Goal: Task Accomplishment & Management: Use online tool/utility

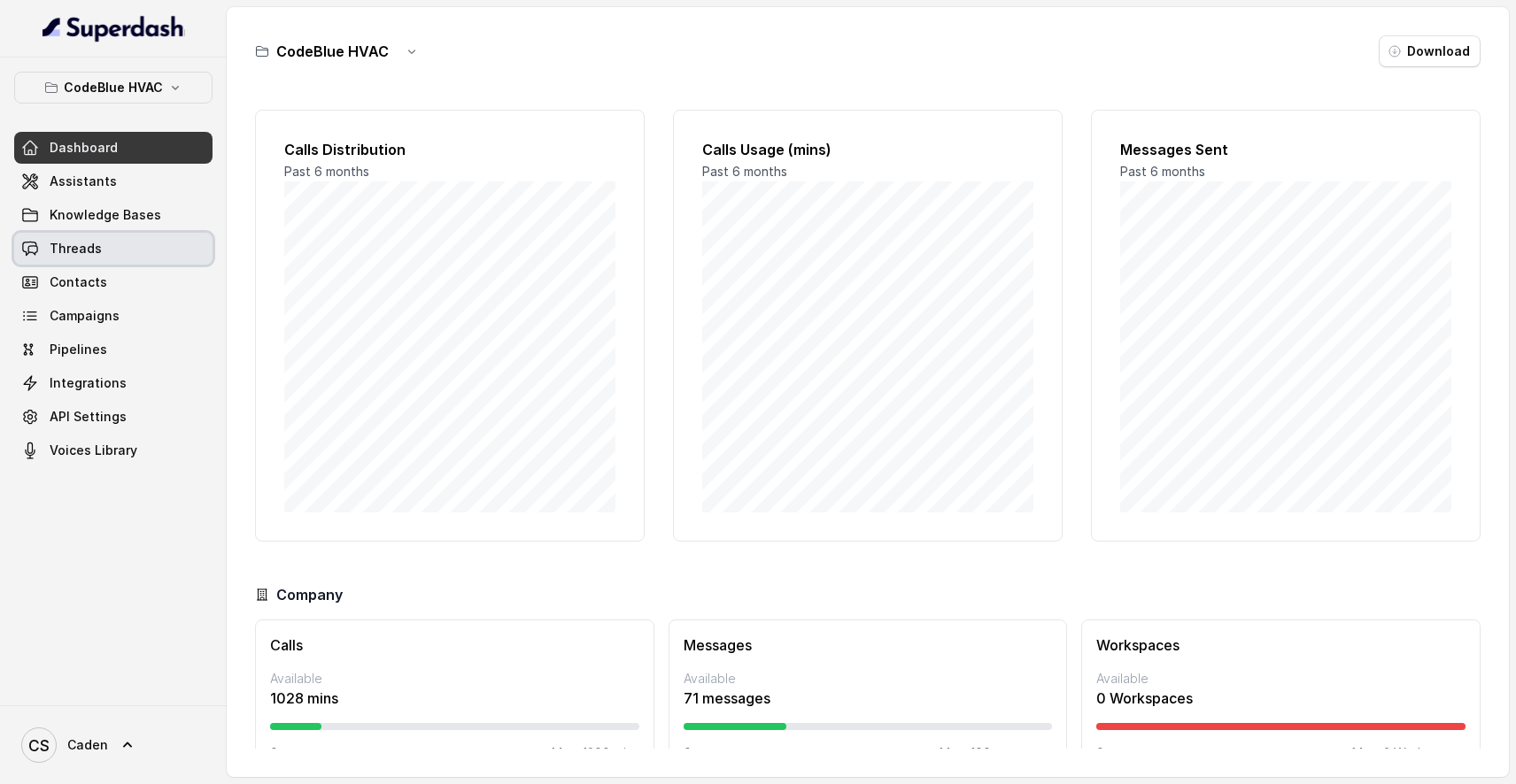
click at [136, 246] on link "Threads" at bounding box center [113, 248] width 198 height 32
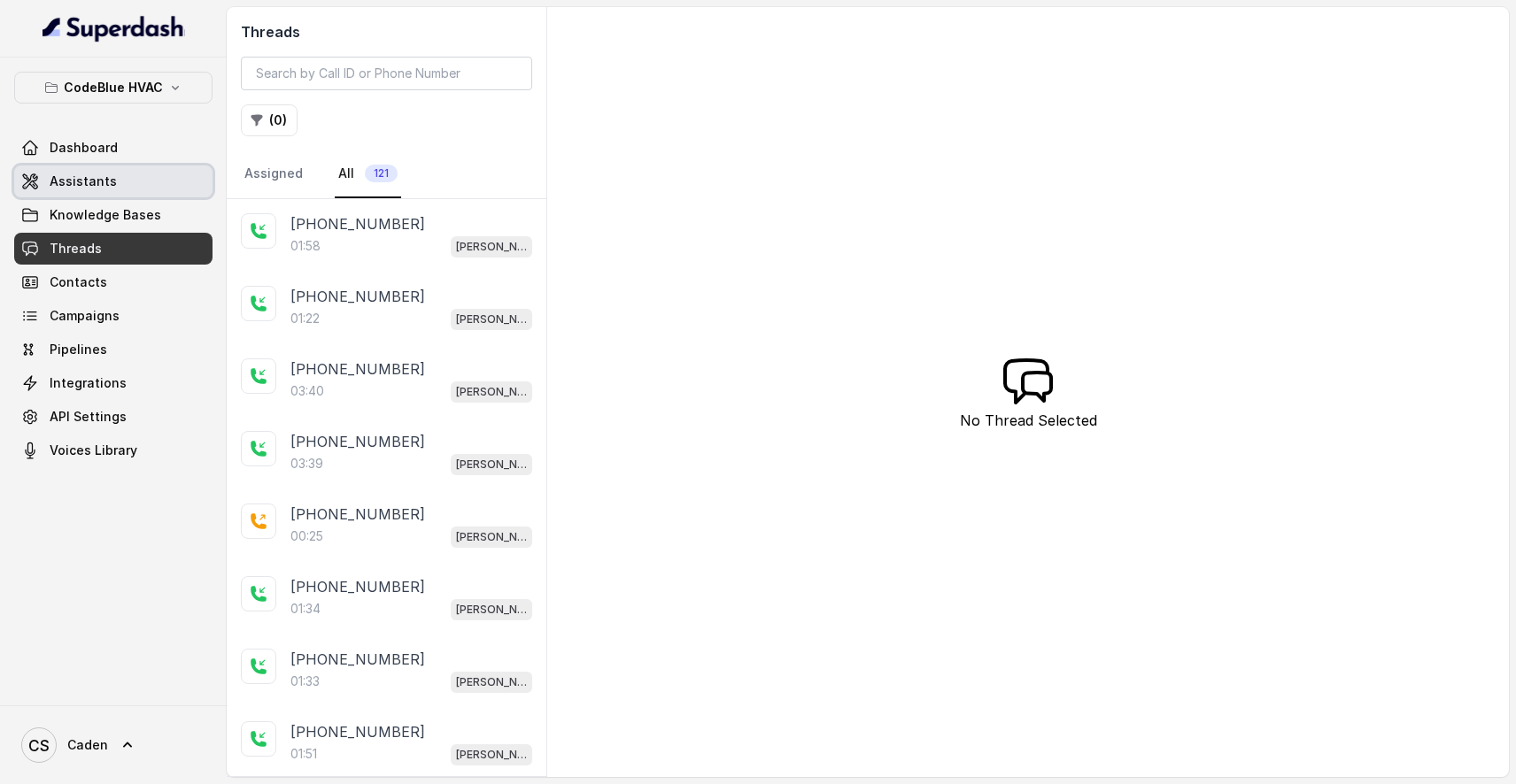
click at [78, 184] on span "Assistants" at bounding box center [83, 181] width 67 height 18
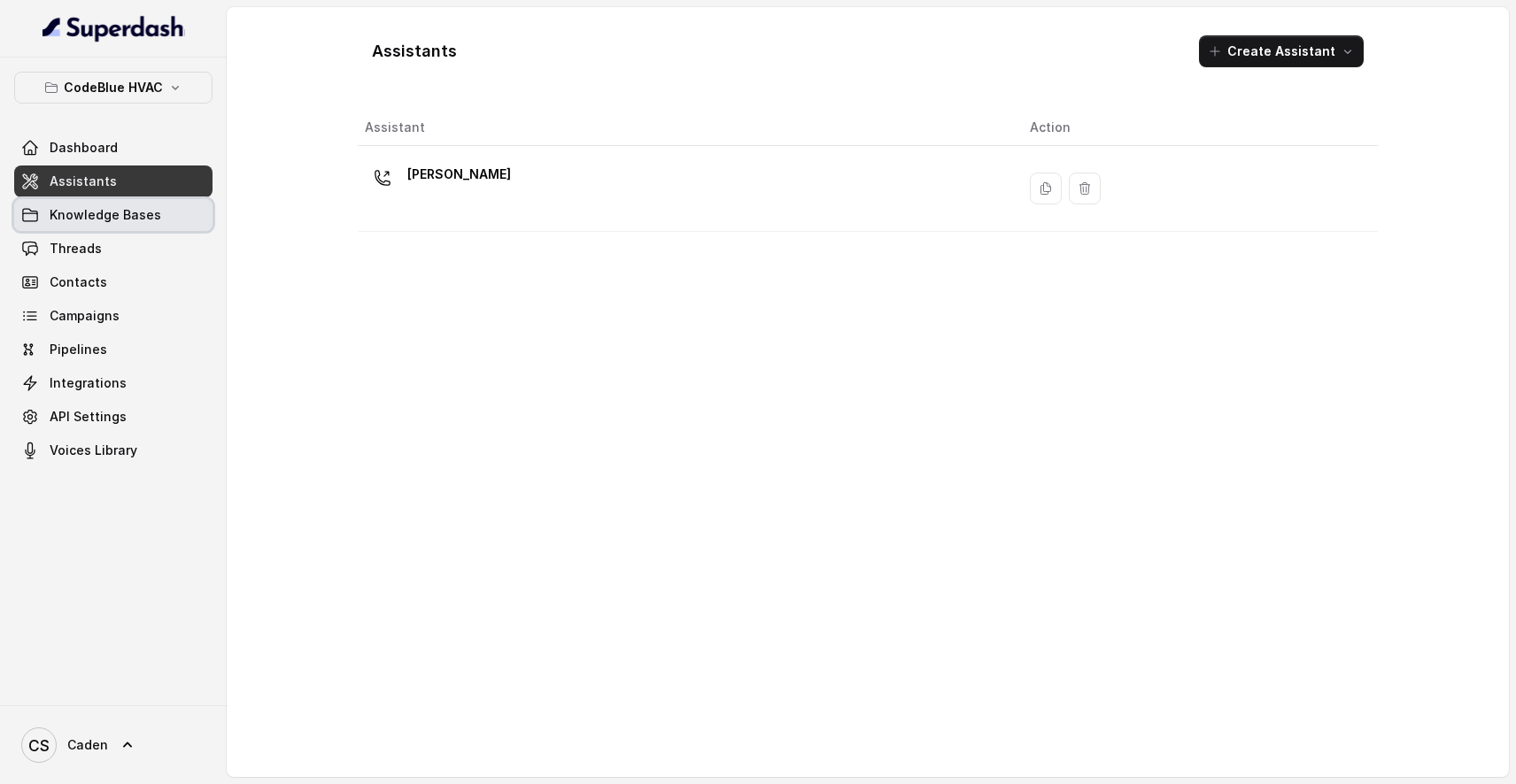
click at [88, 217] on span "Knowledge Bases" at bounding box center [105, 215] width 112 height 18
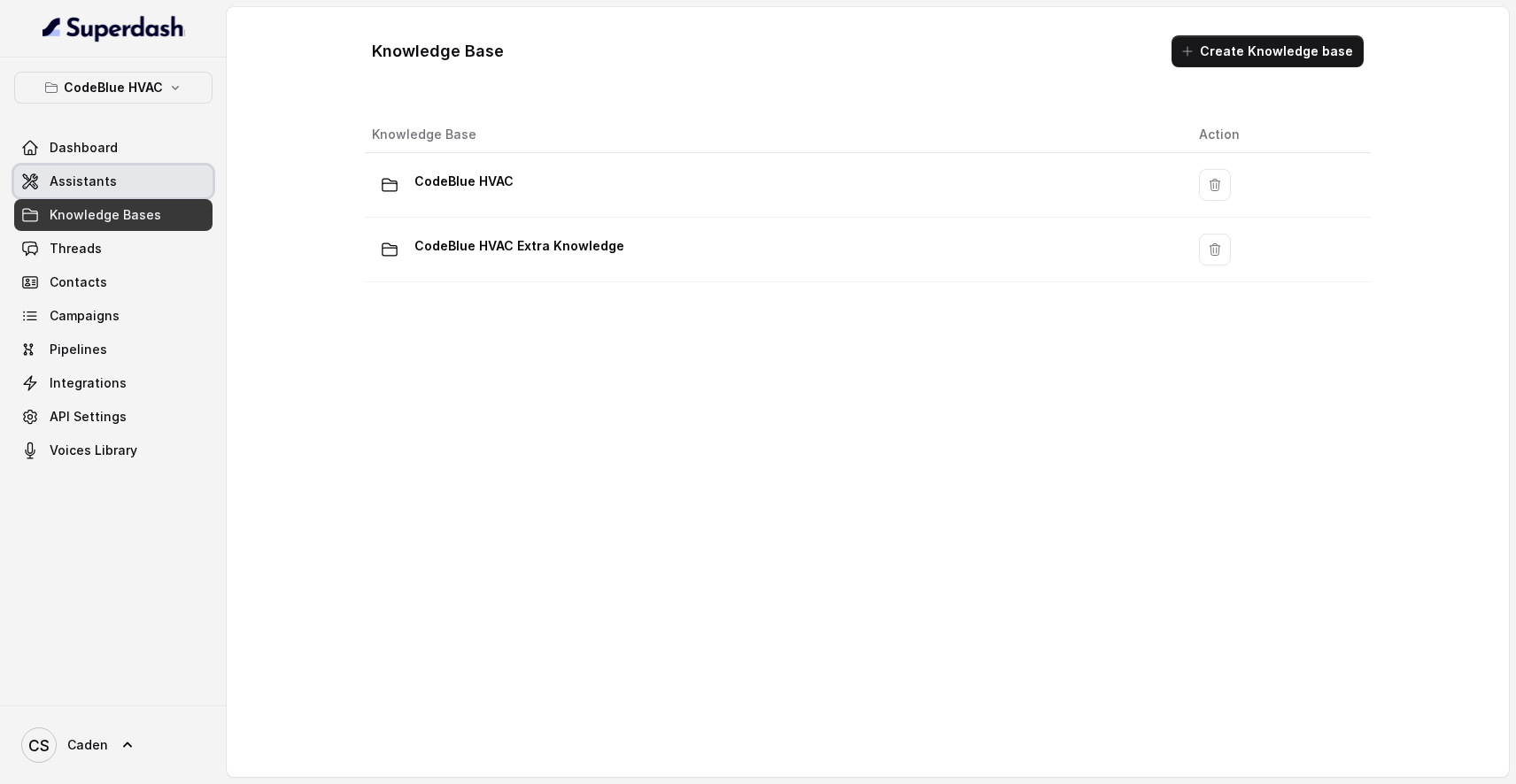
click at [113, 181] on link "Assistants" at bounding box center [113, 182] width 198 height 32
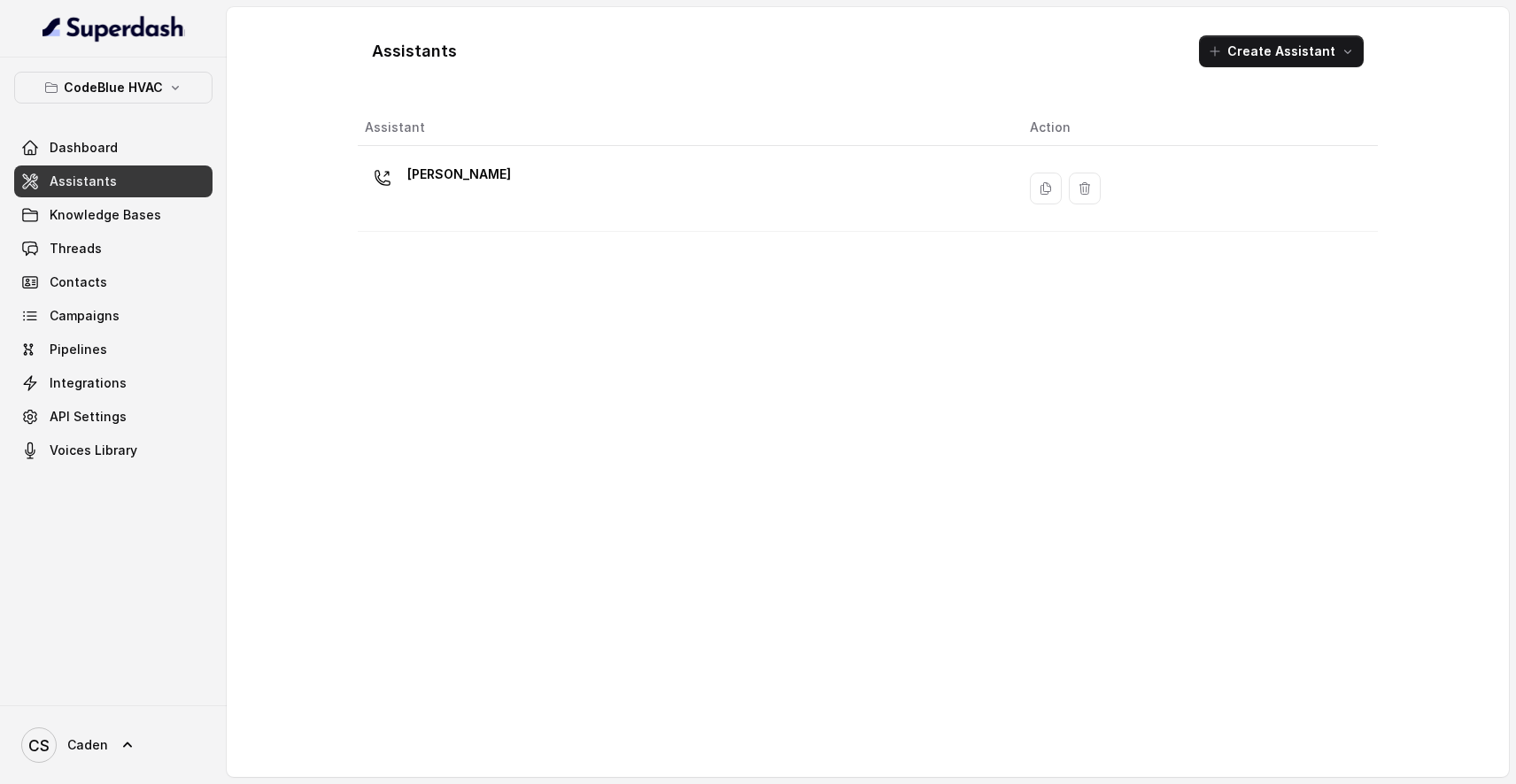
click at [140, 147] on link "Dashboard" at bounding box center [113, 148] width 198 height 32
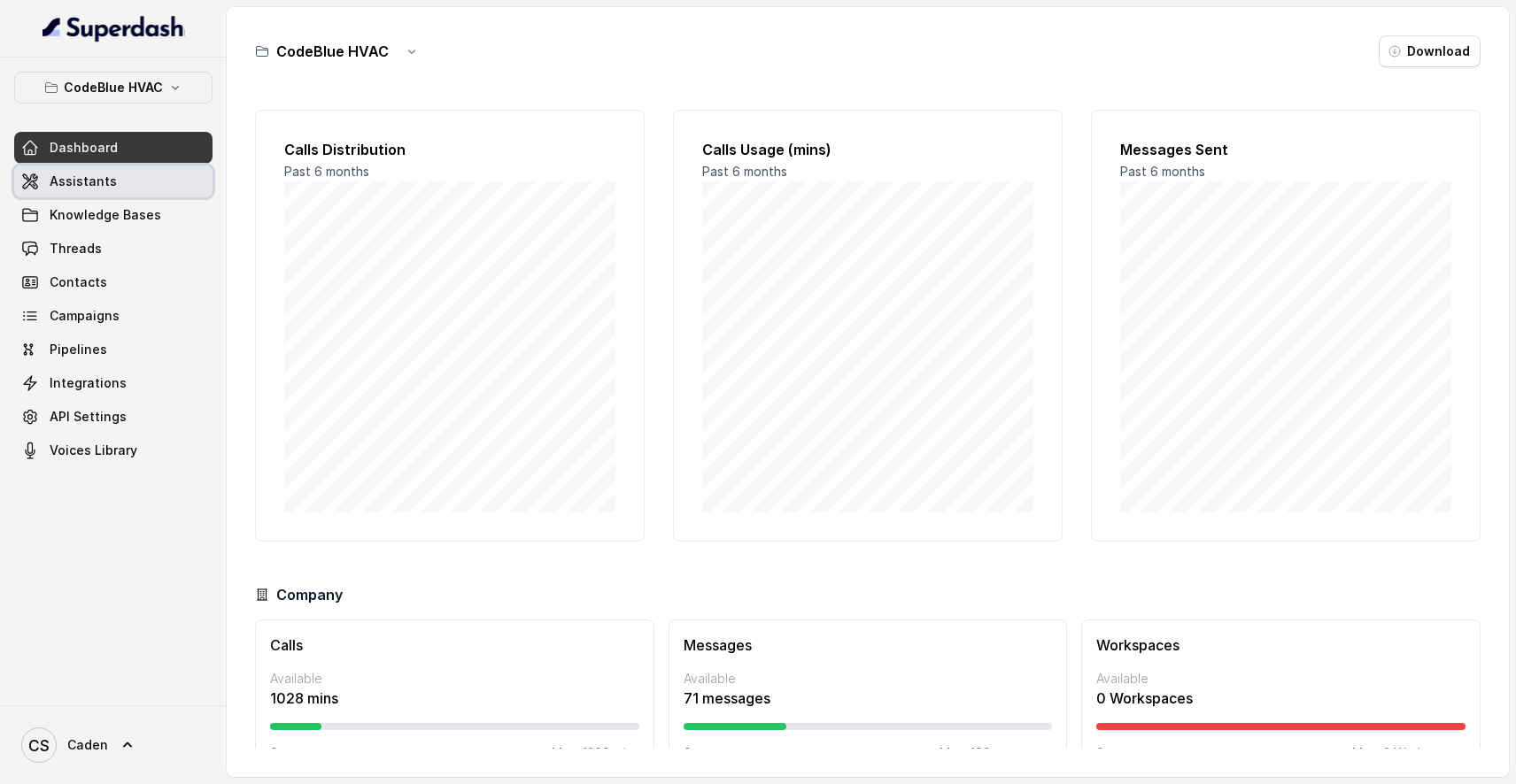
click at [137, 173] on link "Assistants" at bounding box center [113, 182] width 198 height 32
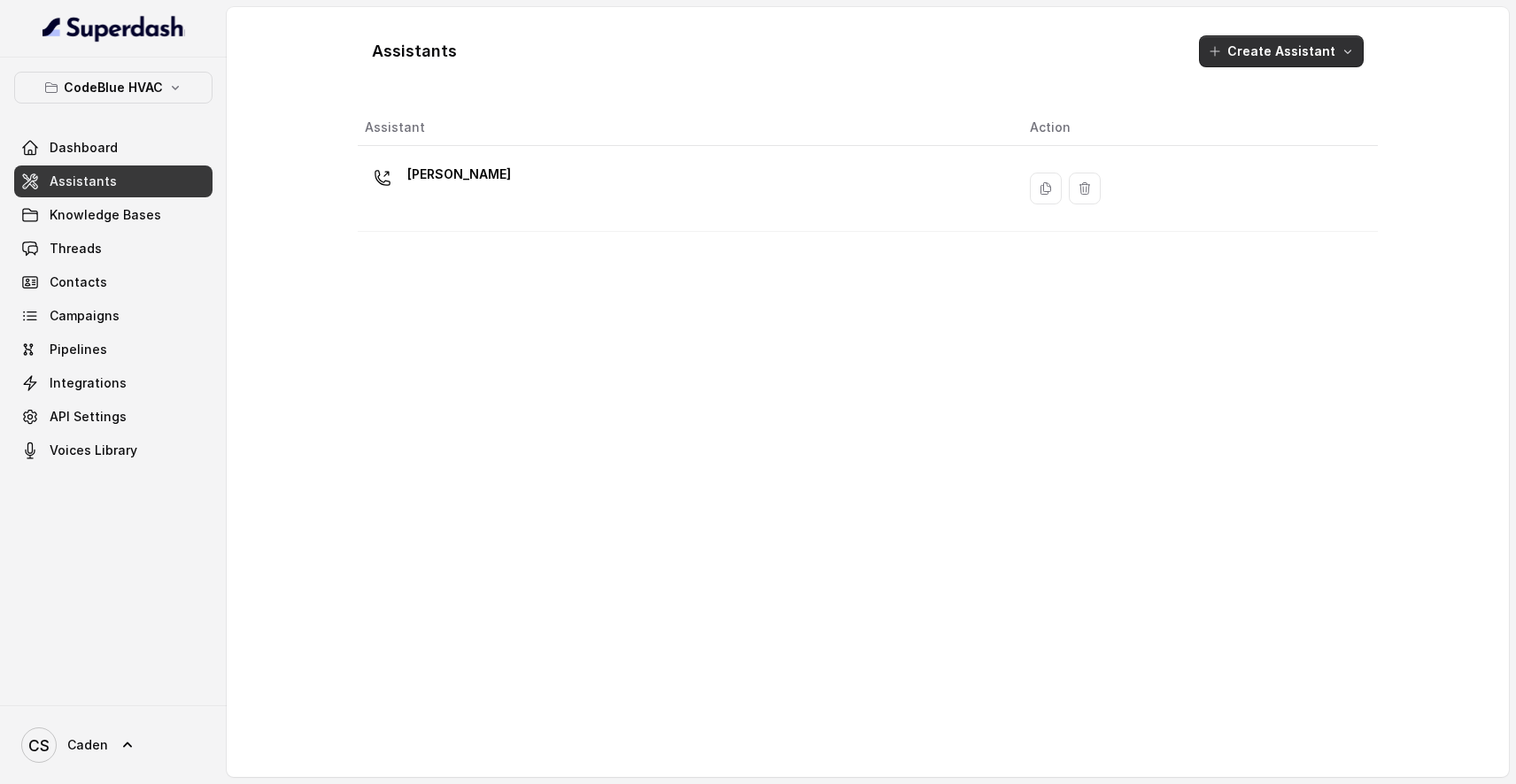
click at [1291, 53] on button "Create Assistant" at bounding box center [1282, 51] width 165 height 32
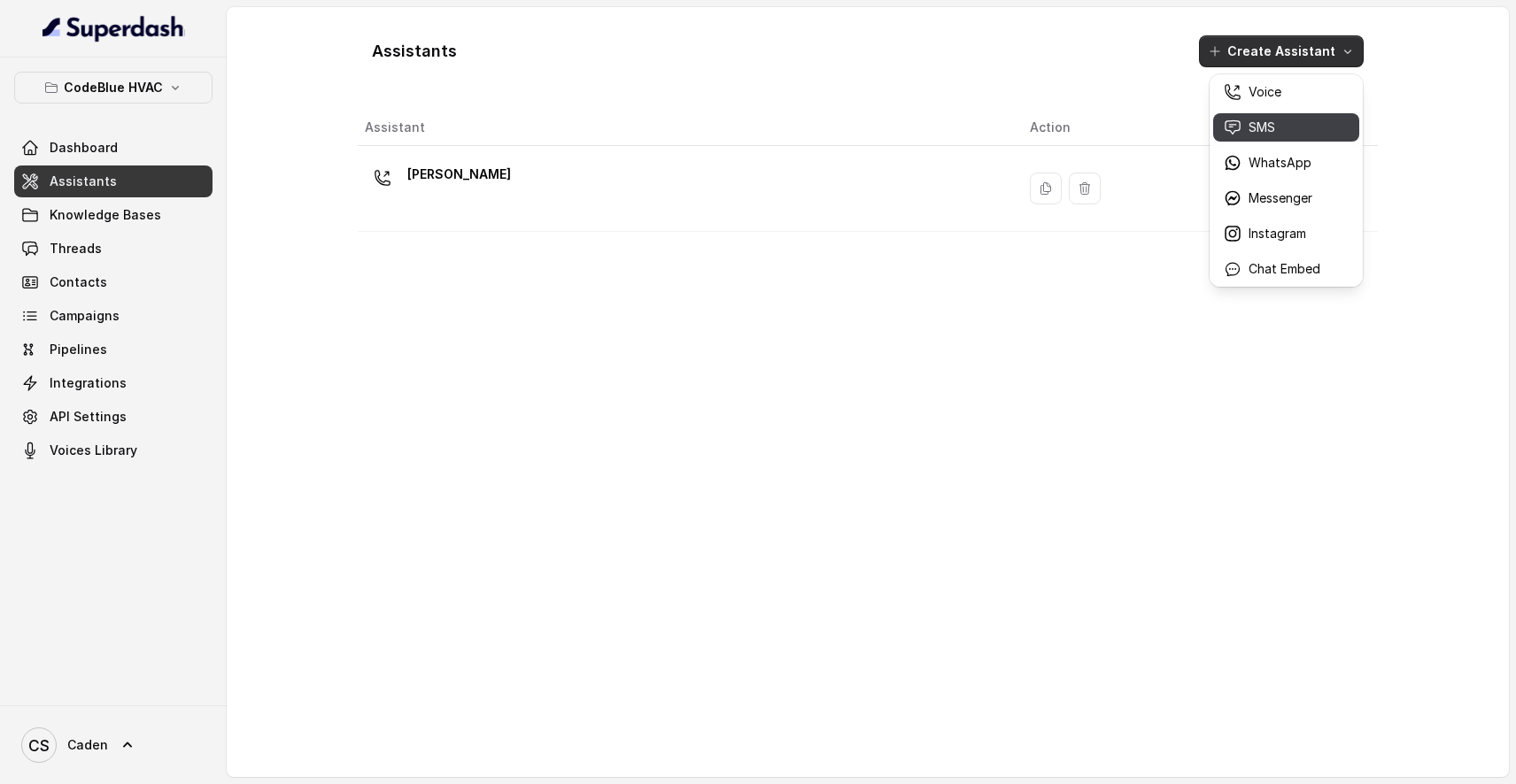
click at [1261, 133] on p "SMS" at bounding box center [1261, 127] width 27 height 18
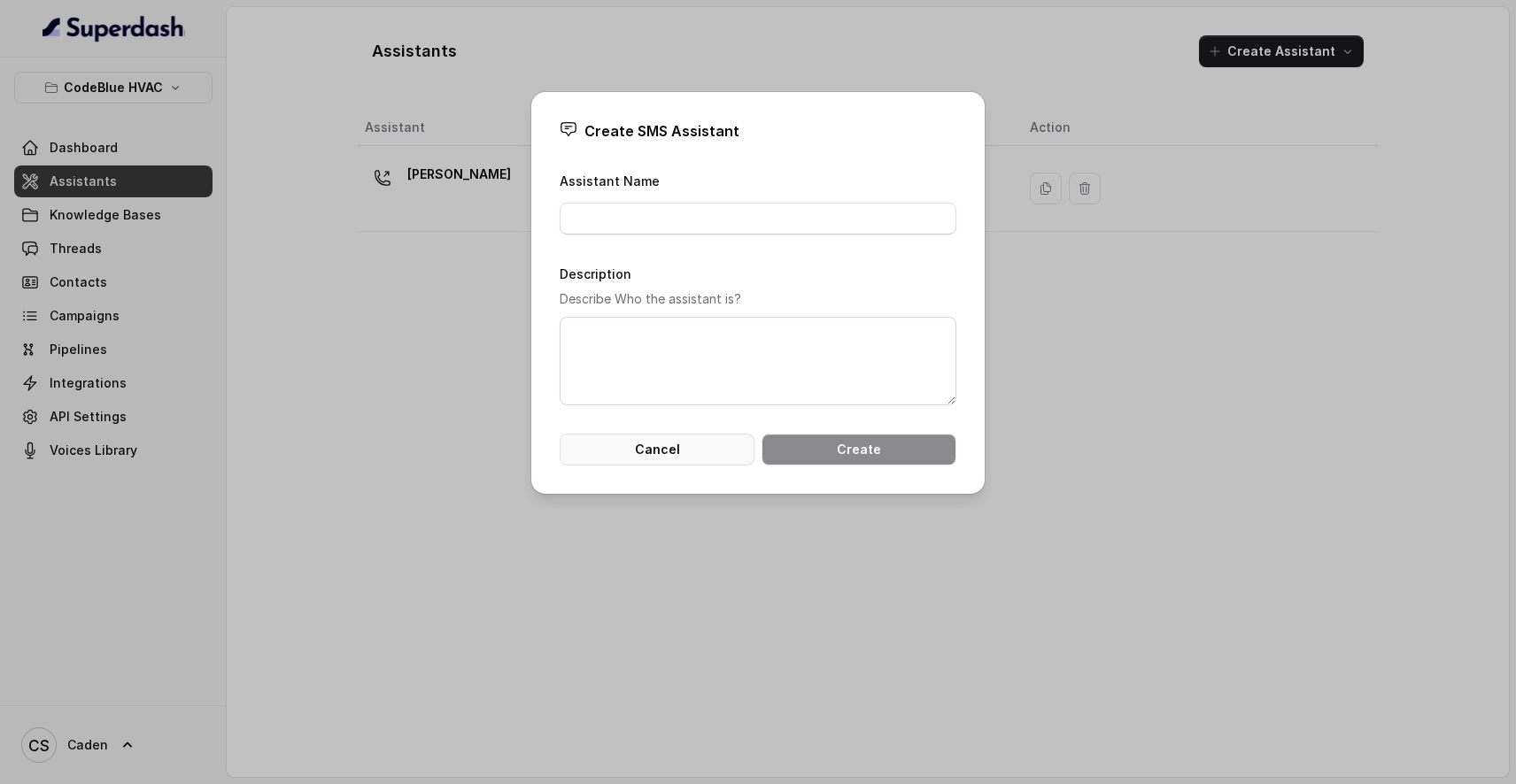
click at [691, 466] on button "Cancel" at bounding box center [657, 449] width 195 height 32
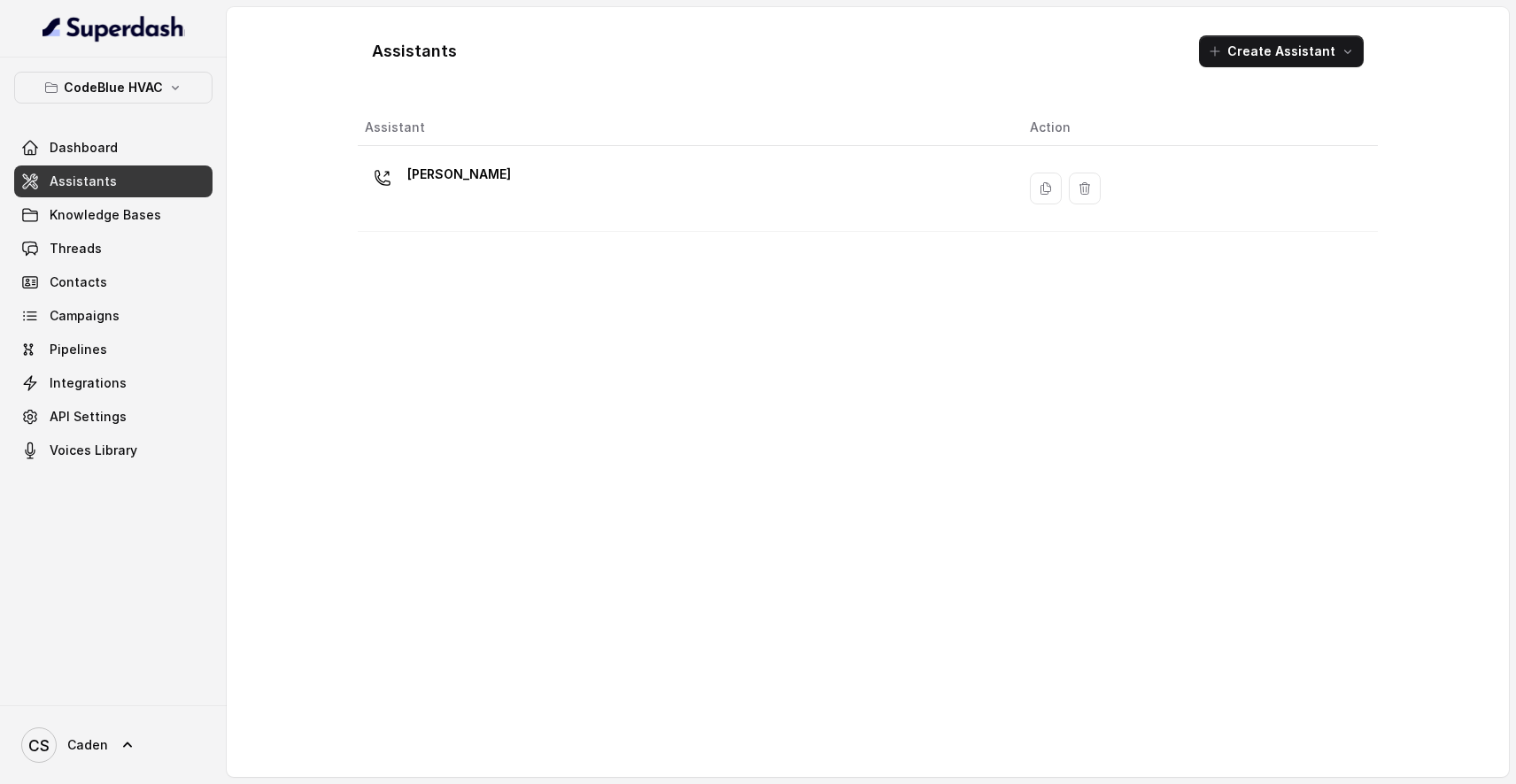
click at [840, 607] on div "Assistant Action [PERSON_NAME]" at bounding box center [868, 436] width 1021 height 653
click at [72, 248] on span "Threads" at bounding box center [76, 248] width 53 height 18
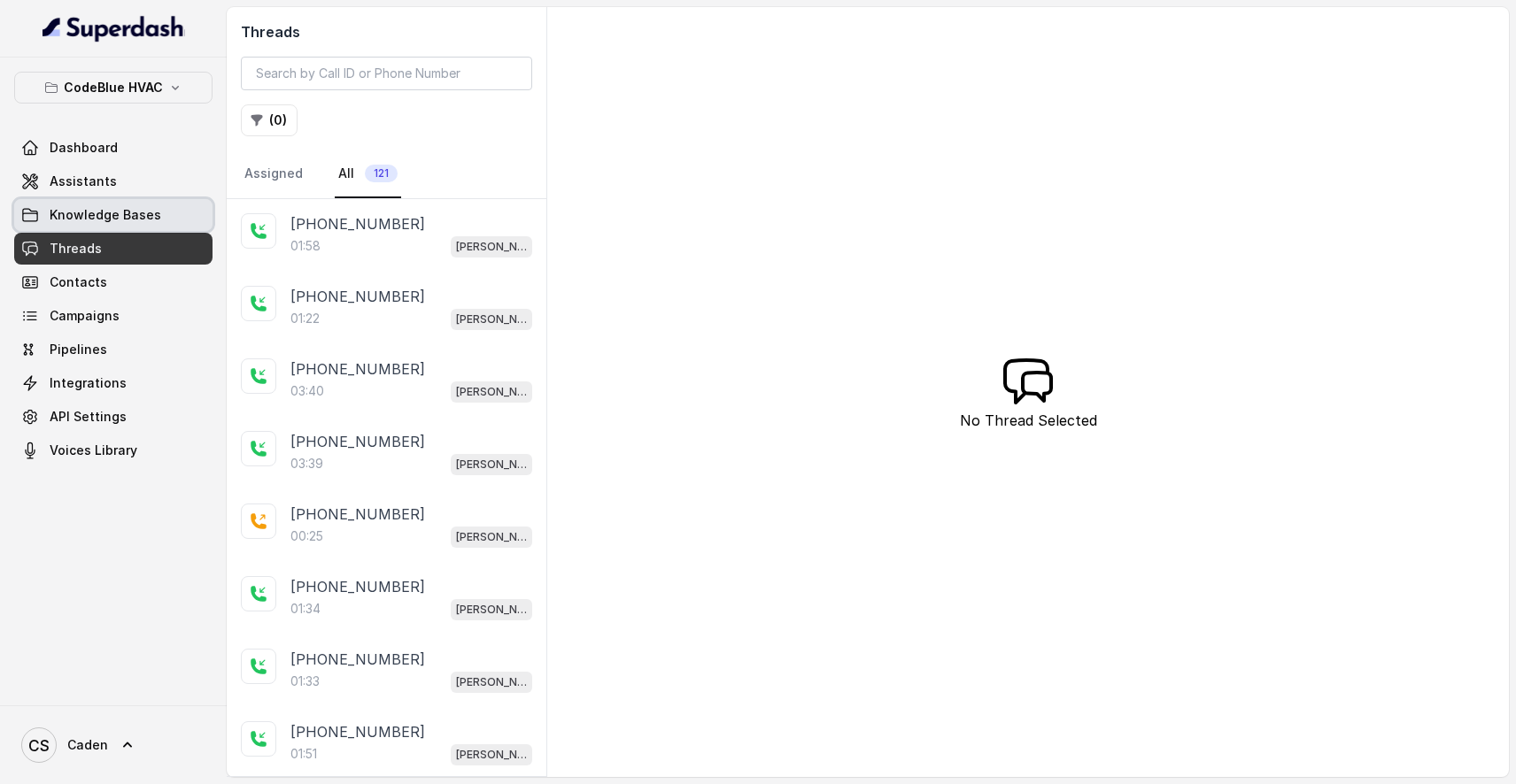
click at [88, 231] on link "Knowledge Bases" at bounding box center [113, 215] width 198 height 32
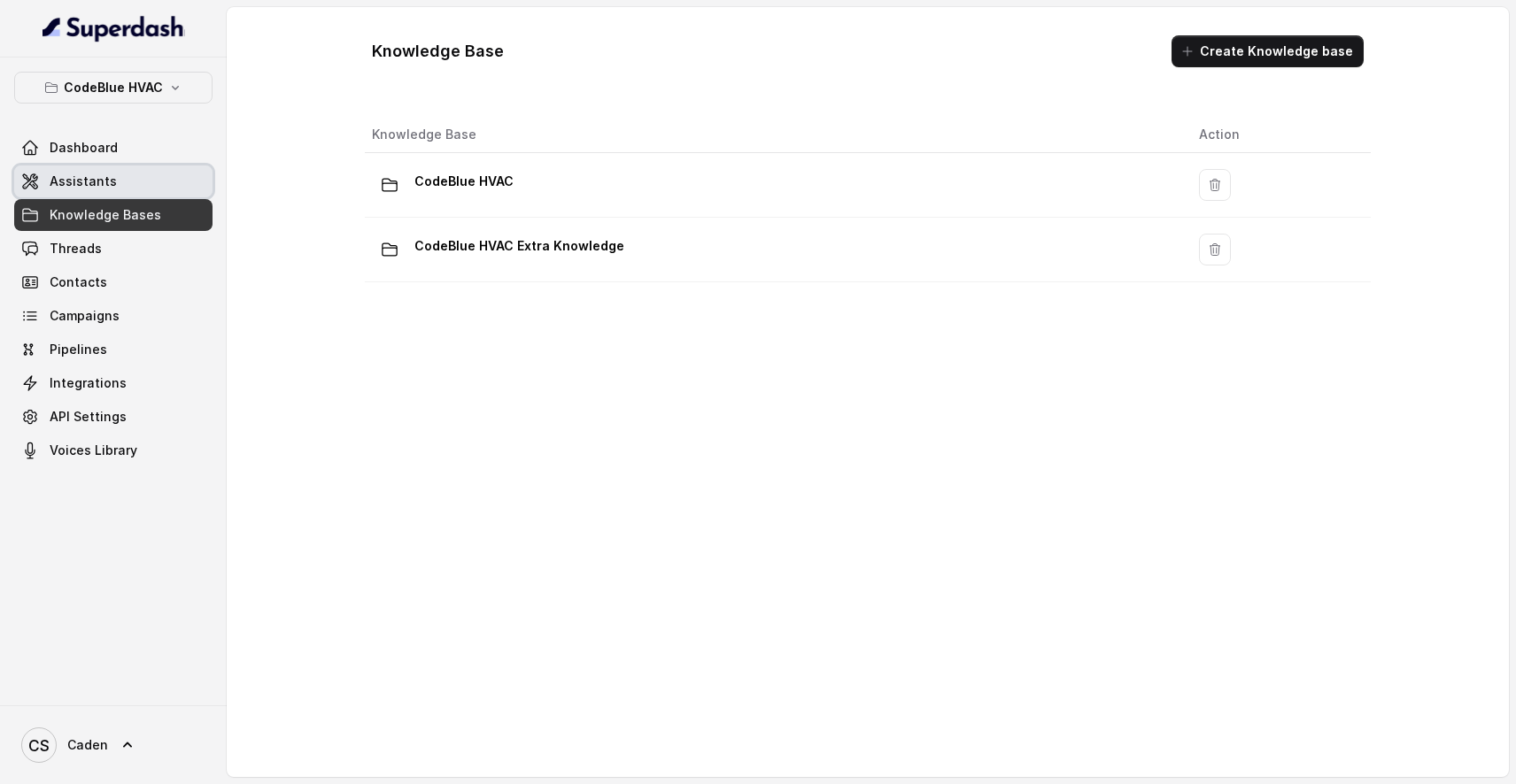
click at [84, 177] on span "Assistants" at bounding box center [83, 181] width 67 height 18
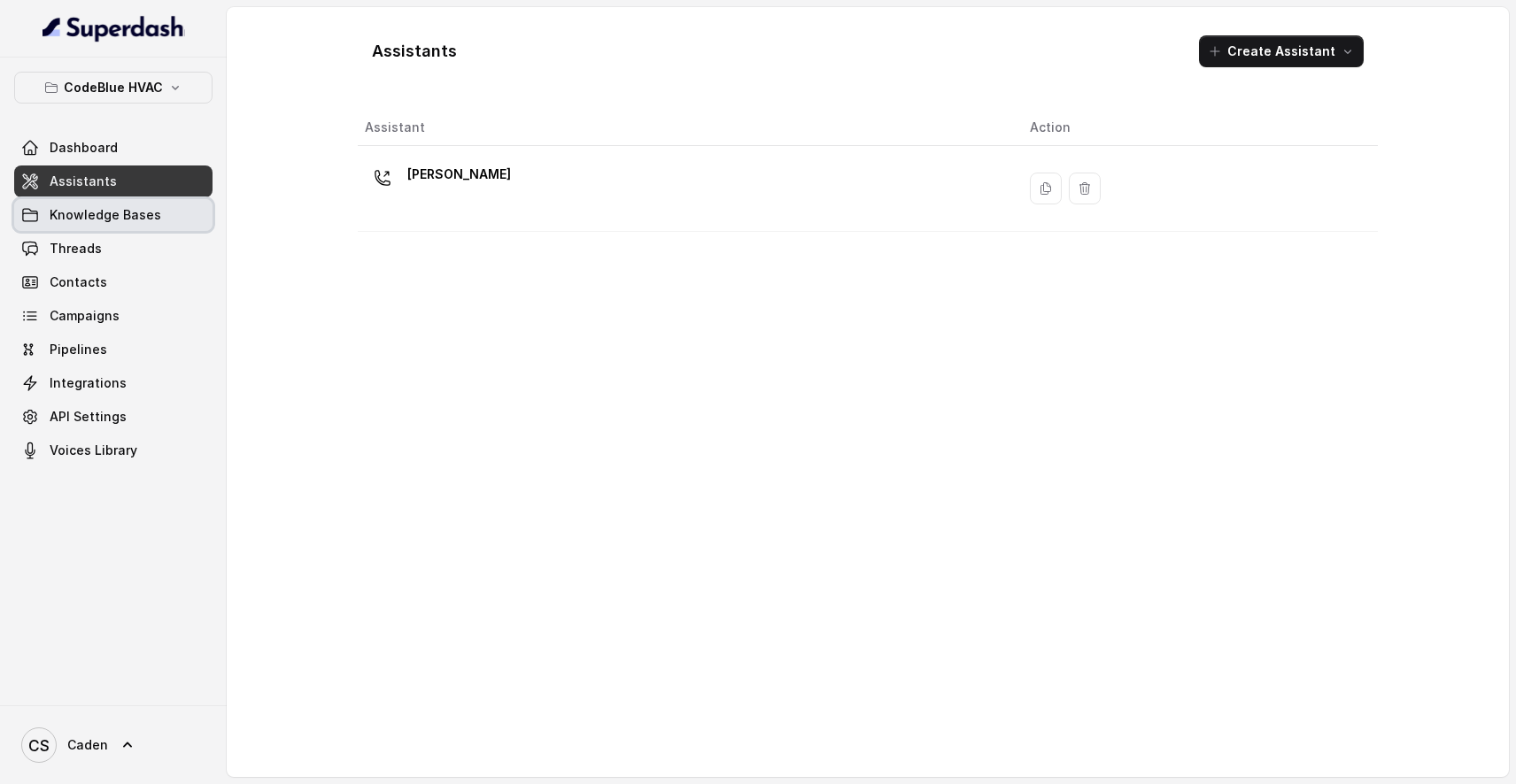
click at [66, 227] on link "Knowledge Bases" at bounding box center [113, 215] width 198 height 32
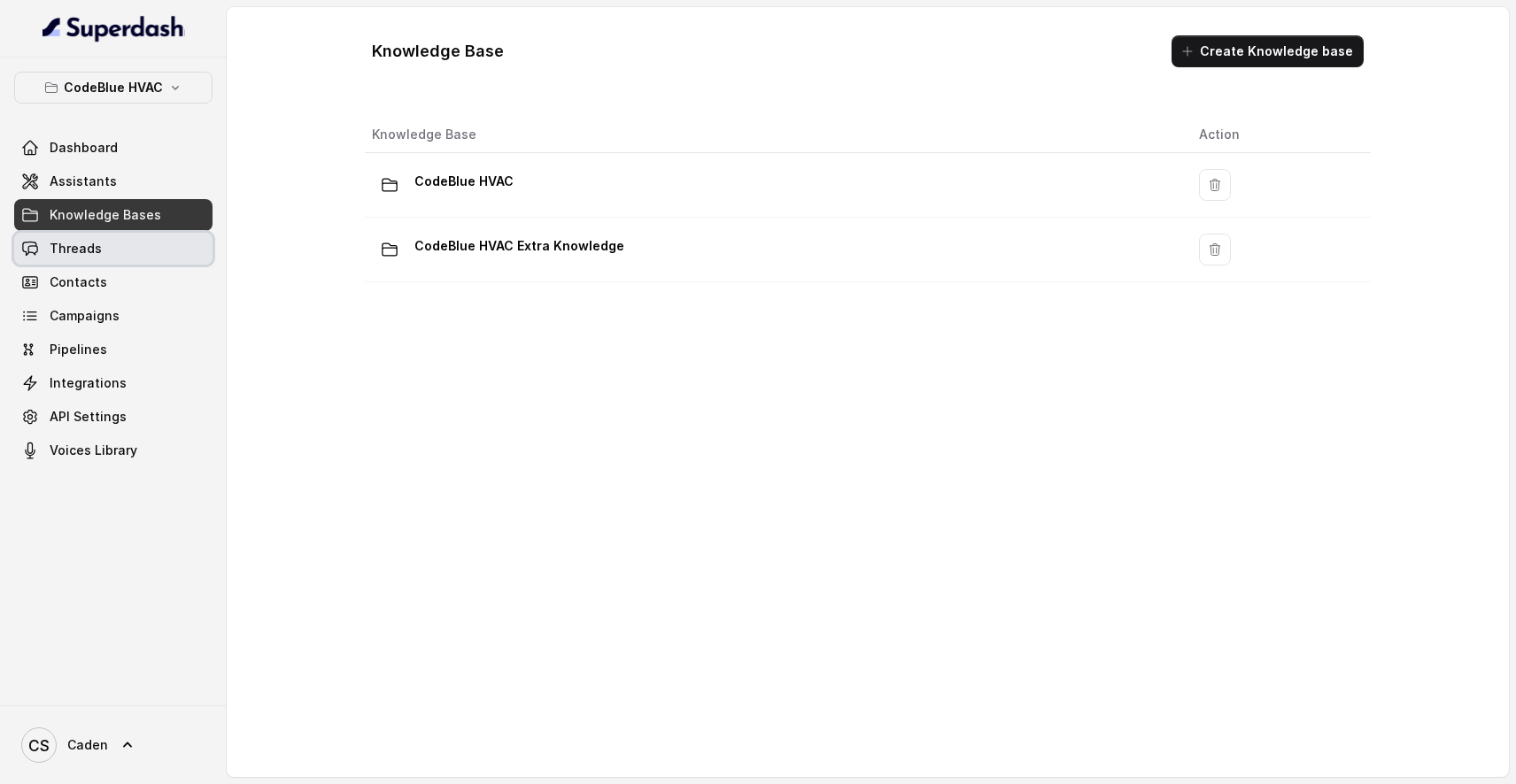
click at [109, 262] on link "Threads" at bounding box center [113, 248] width 198 height 32
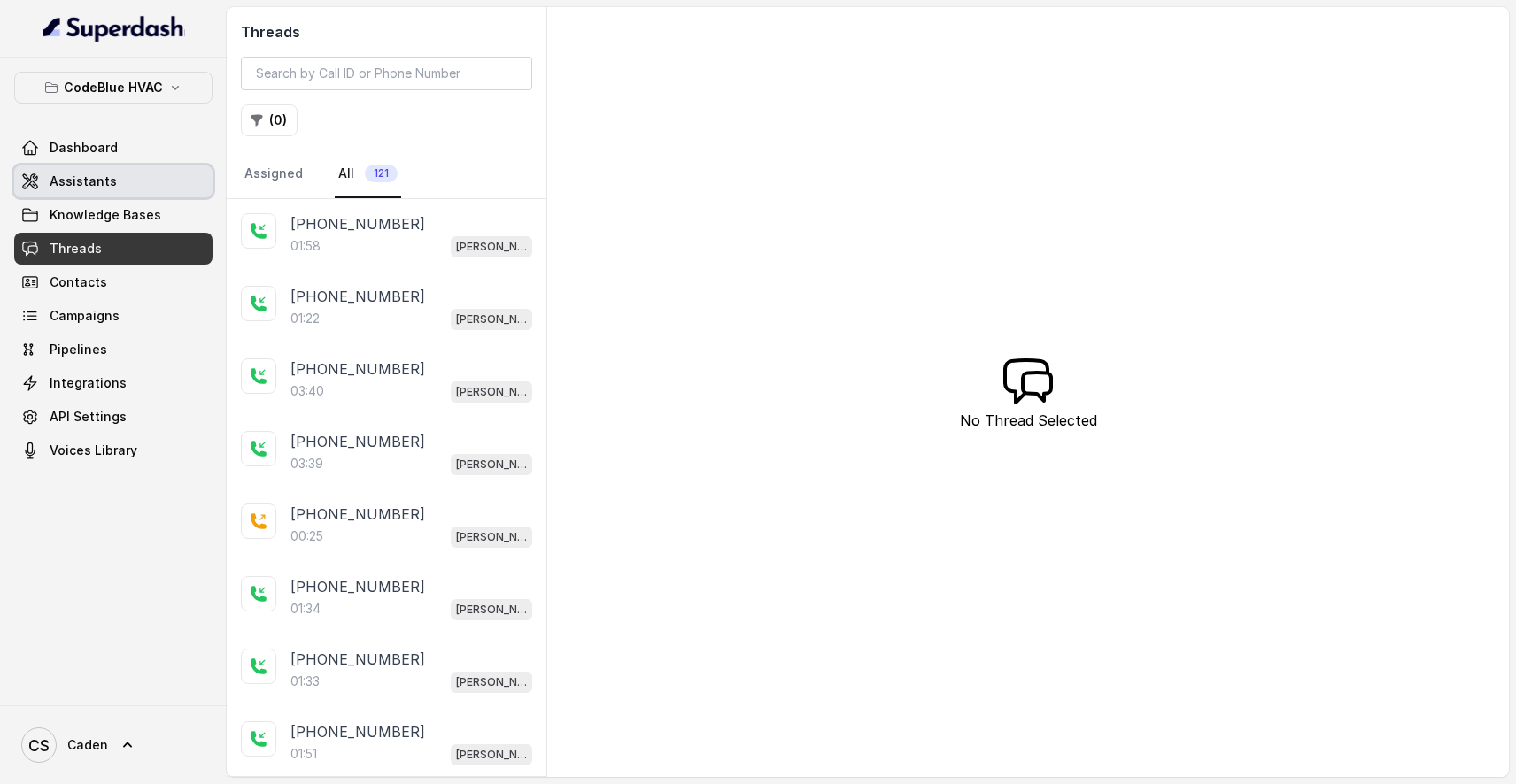
click at [113, 196] on link "Assistants" at bounding box center [113, 182] width 198 height 32
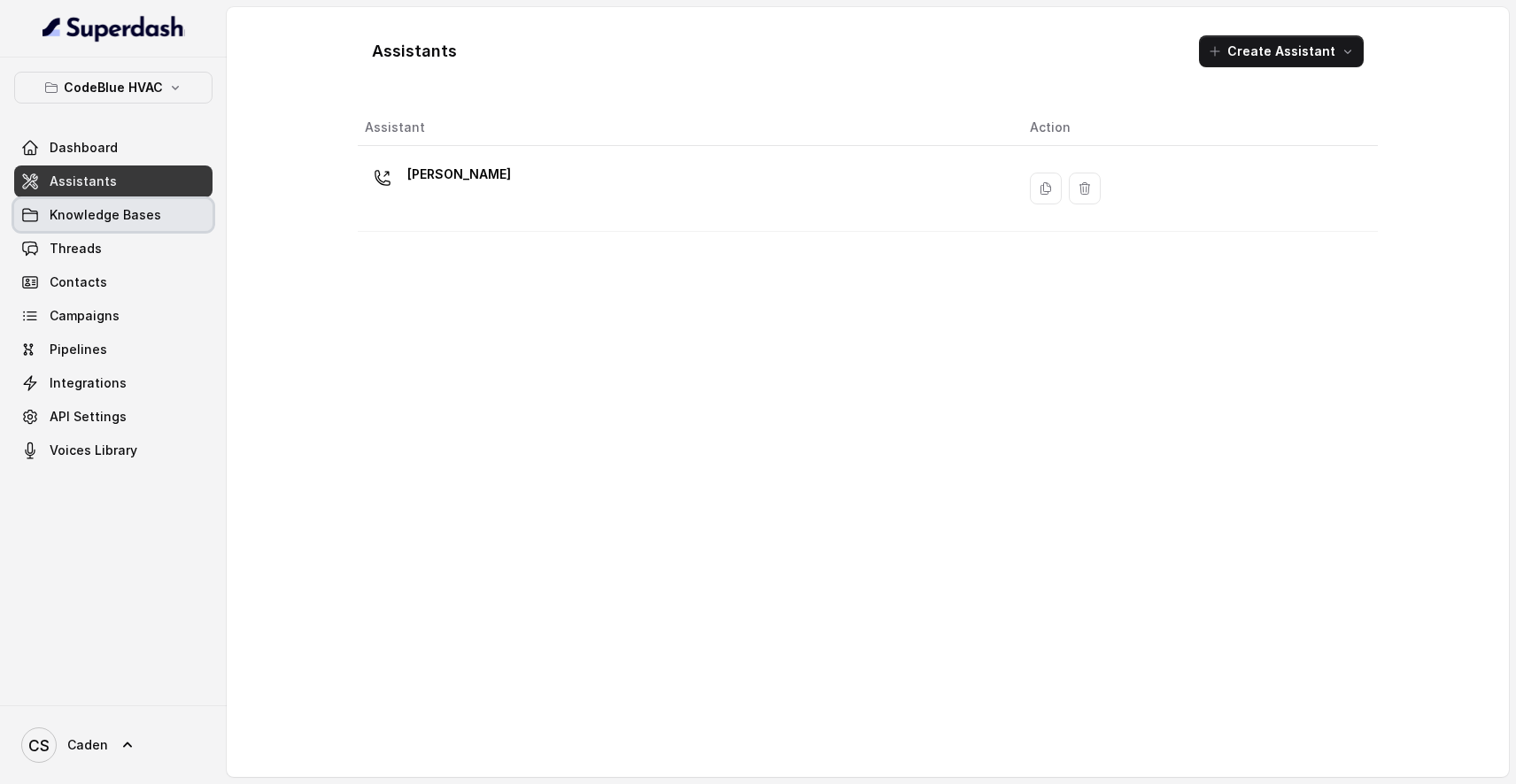
click at [129, 219] on span "Knowledge Bases" at bounding box center [105, 215] width 112 height 18
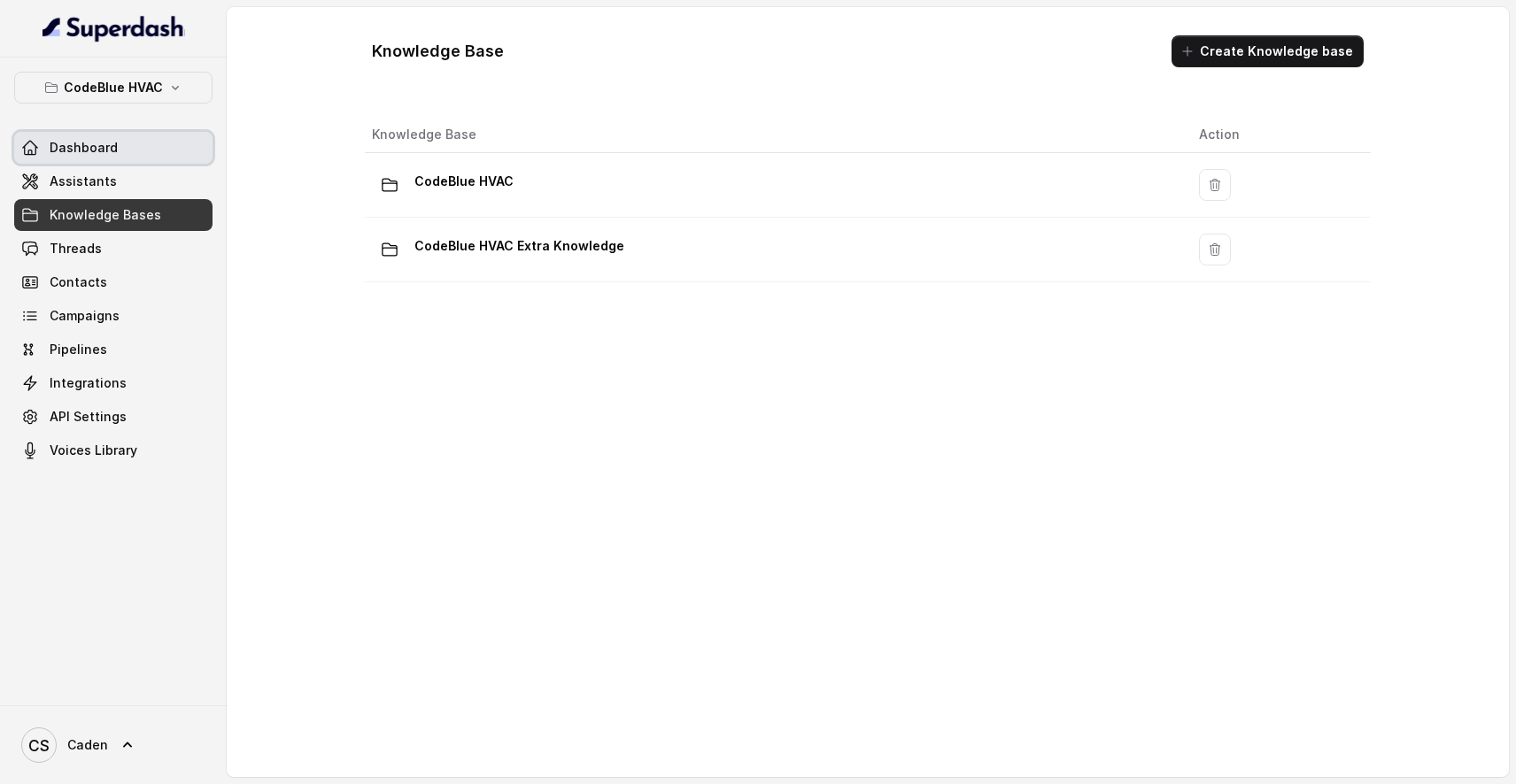
click at [54, 185] on span "Assistants" at bounding box center [83, 181] width 67 height 18
